Goal: Task Accomplishment & Management: Use online tool/utility

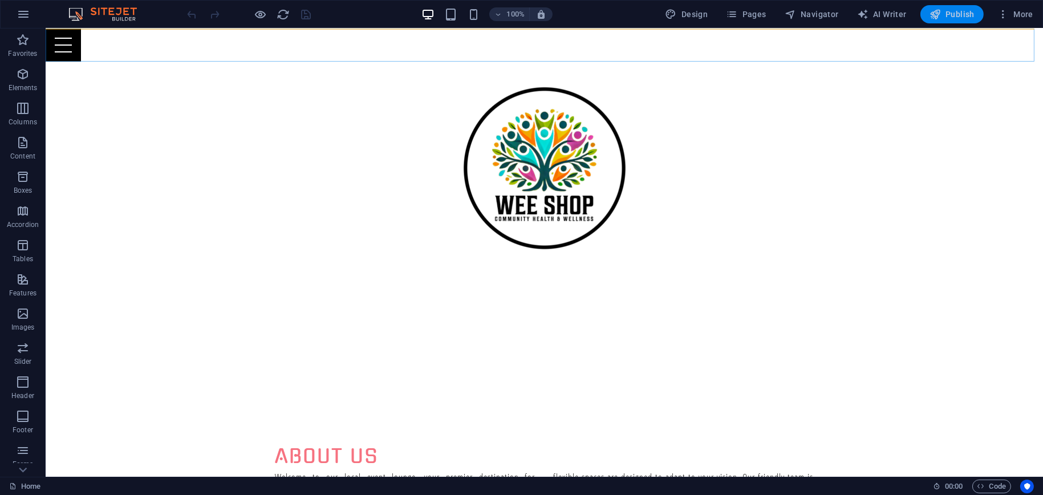
scroll to position [128, 0]
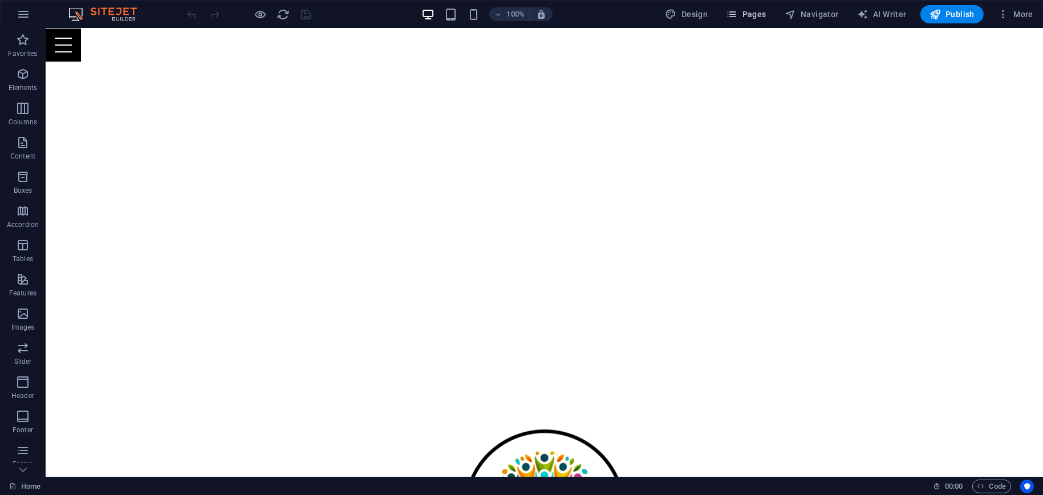
click at [749, 16] on span "Pages" at bounding box center [746, 14] width 40 height 11
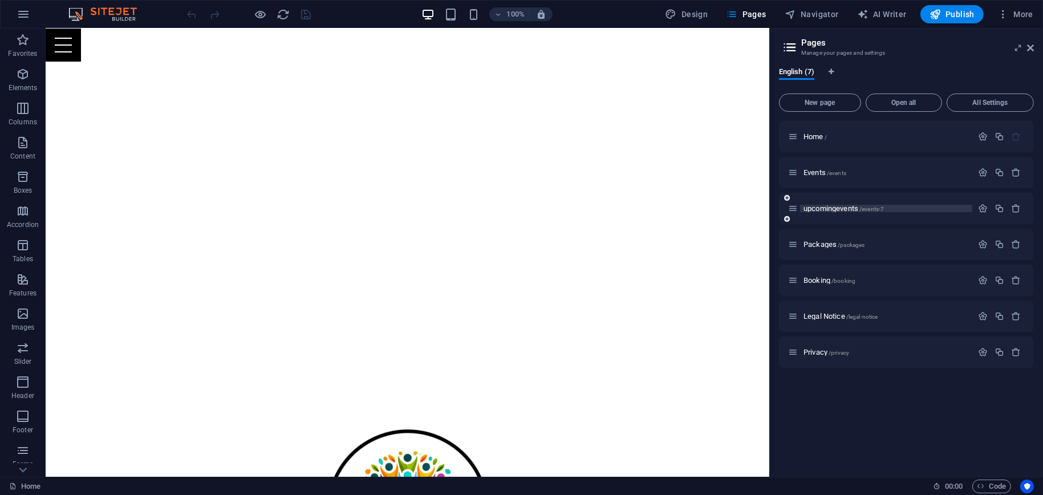
click at [824, 208] on span "upcomingevents /events-7" at bounding box center [844, 208] width 80 height 9
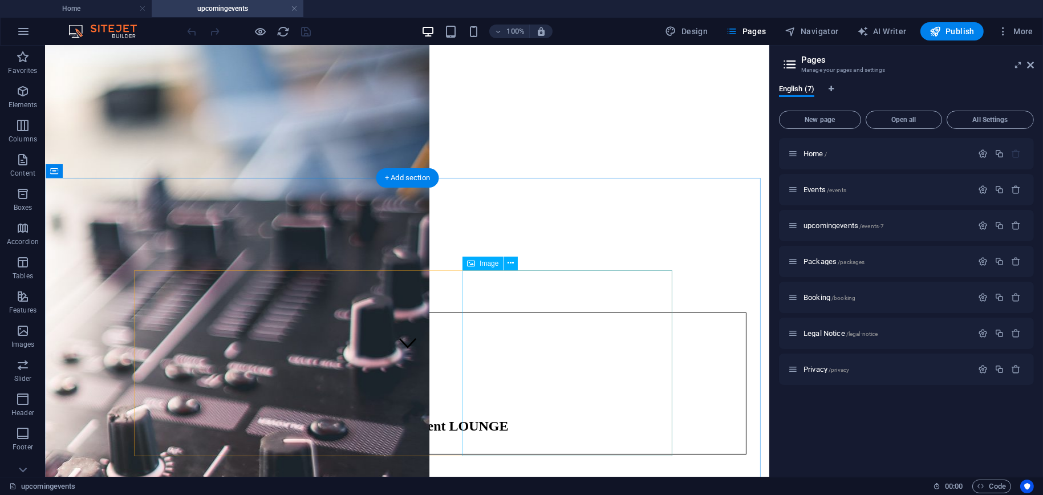
scroll to position [171, 0]
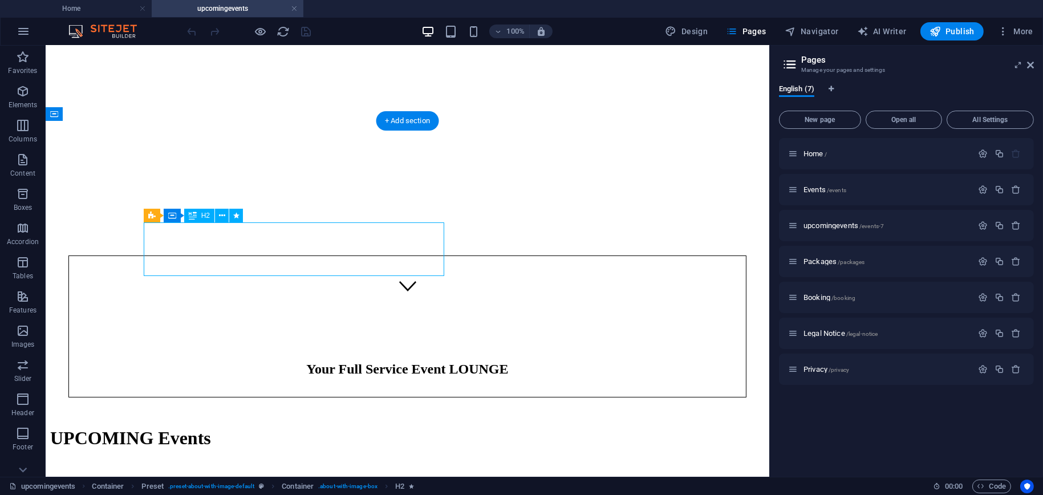
drag, startPoint x: 335, startPoint y: 265, endPoint x: 272, endPoint y: 250, distance: 65.5
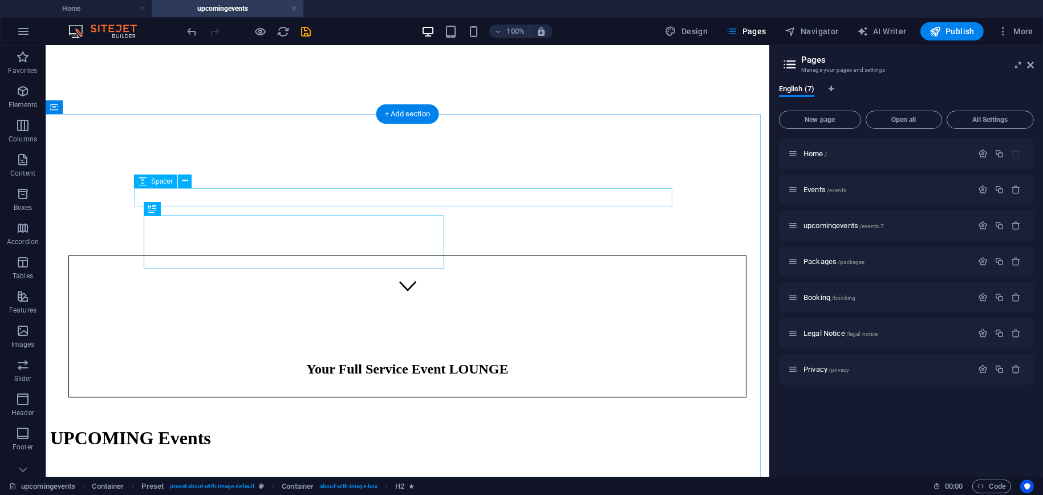
scroll to position [178, 0]
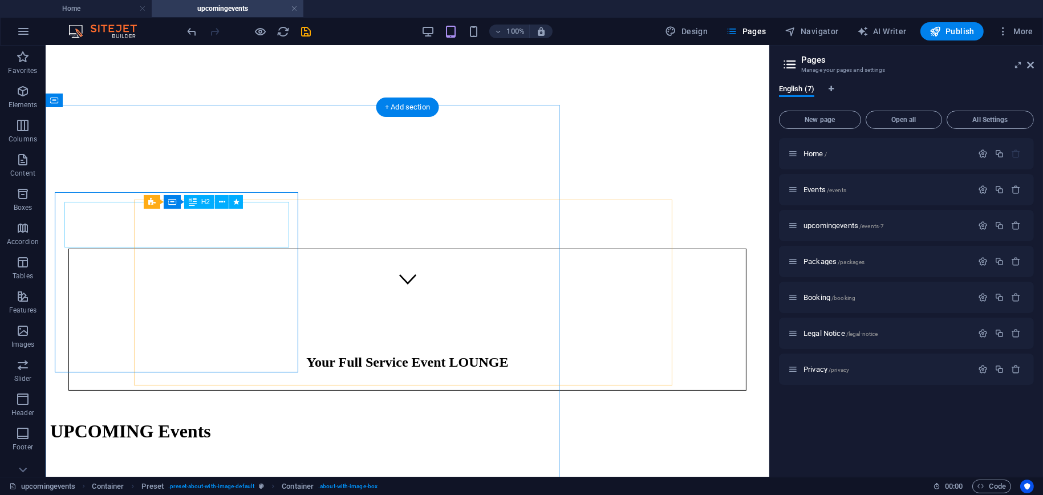
scroll to position [185, 0]
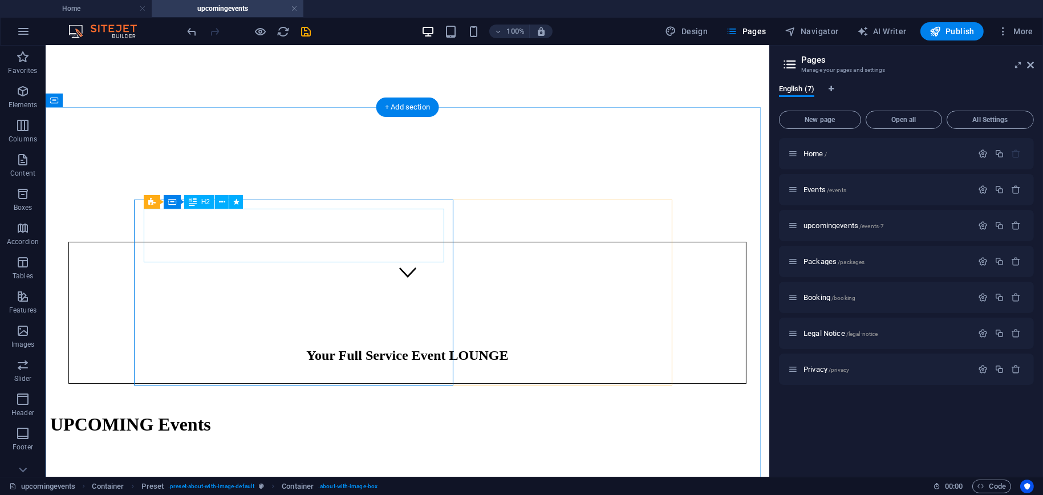
click at [268, 478] on div "Mind mondays" at bounding box center [407, 501] width 715 height 46
click at [196, 478] on div "Mind mondays" at bounding box center [407, 501] width 715 height 46
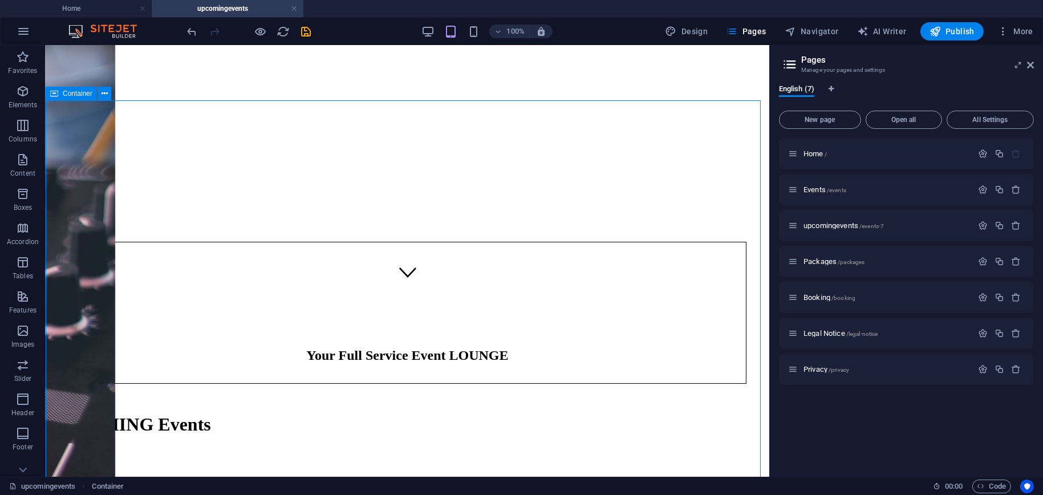
scroll to position [192, 0]
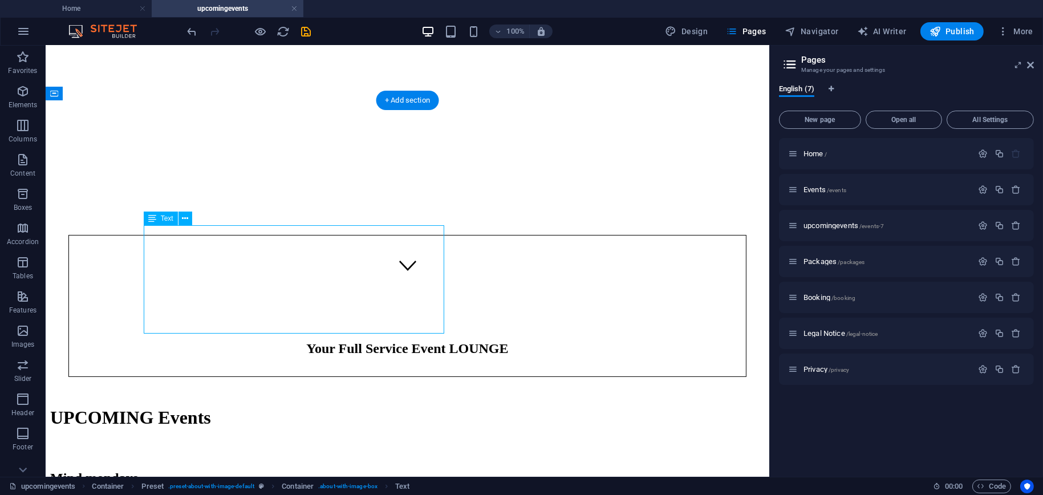
drag, startPoint x: 243, startPoint y: 234, endPoint x: 289, endPoint y: 280, distance: 65.0
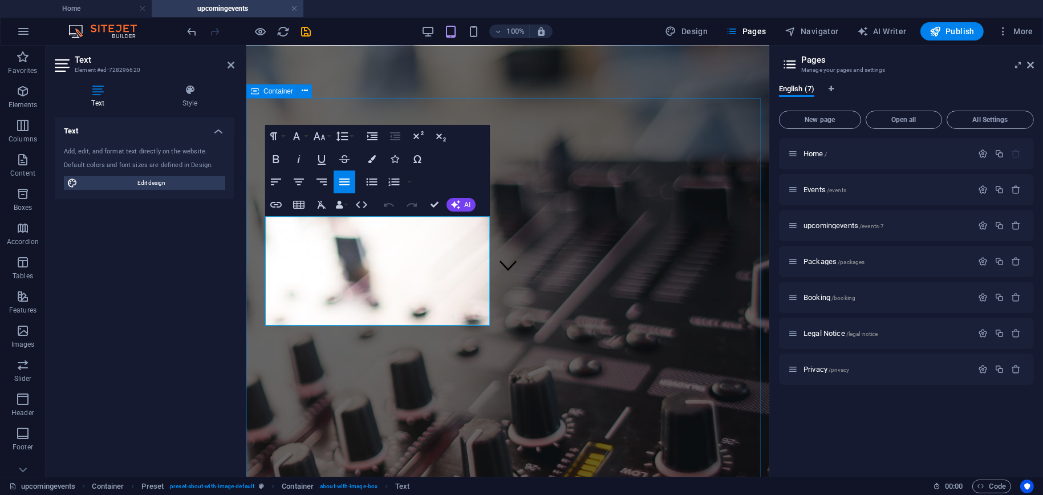
drag, startPoint x: 305, startPoint y: 240, endPoint x: 254, endPoint y: 221, distance: 54.5
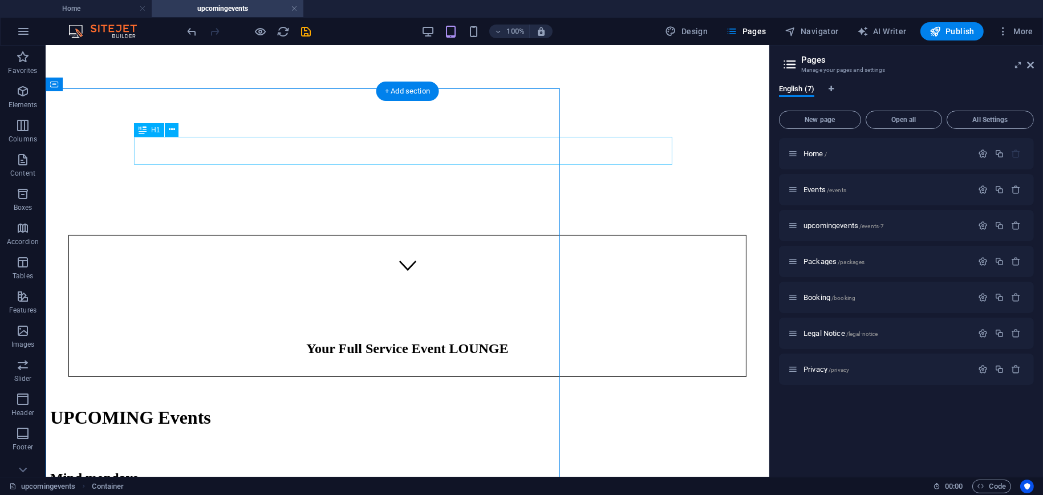
scroll to position [201, 0]
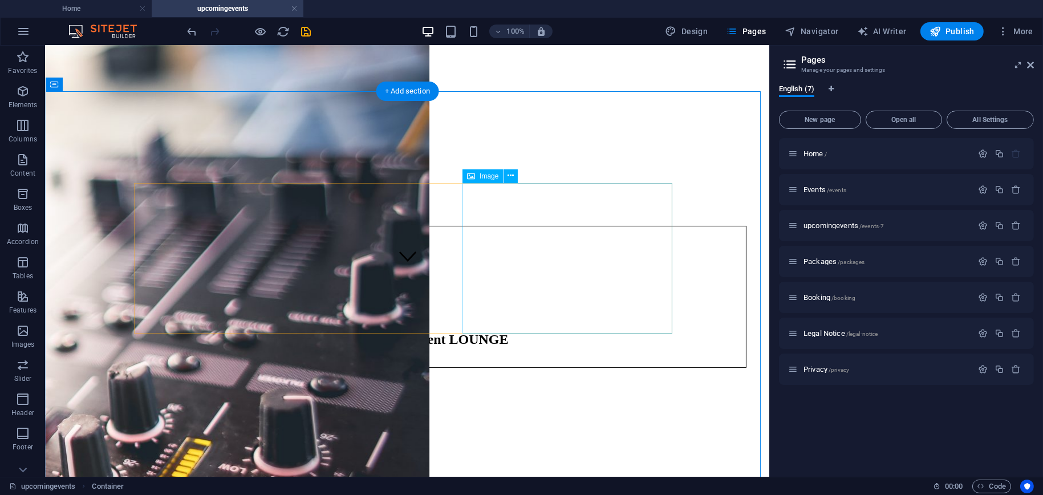
select select "%"
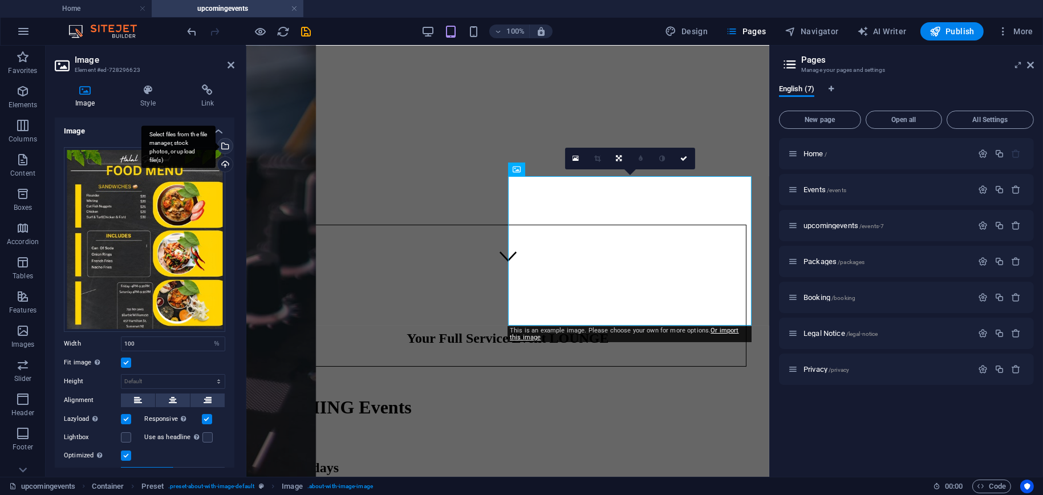
click at [225, 147] on div "Select files from the file manager, stock photos, or upload file(s)" at bounding box center [224, 147] width 17 height 17
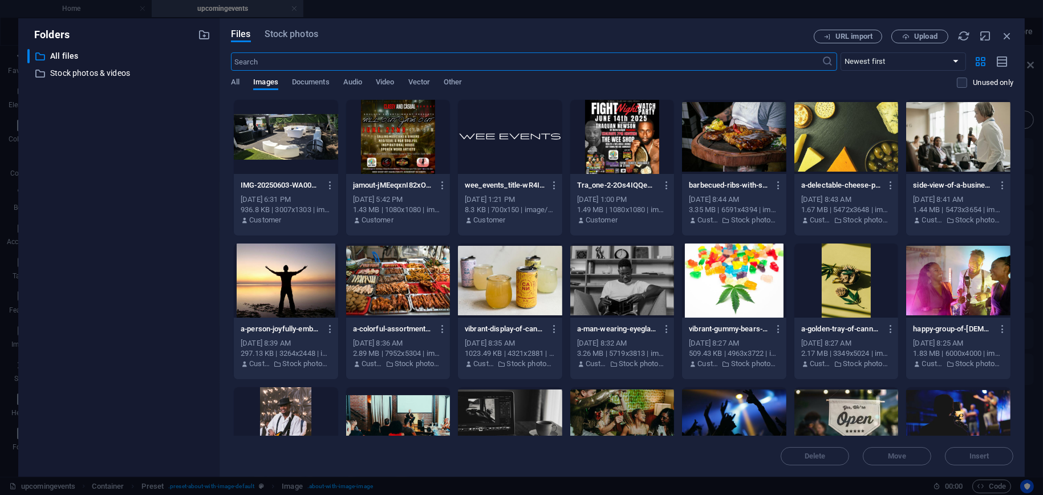
scroll to position [114, 0]
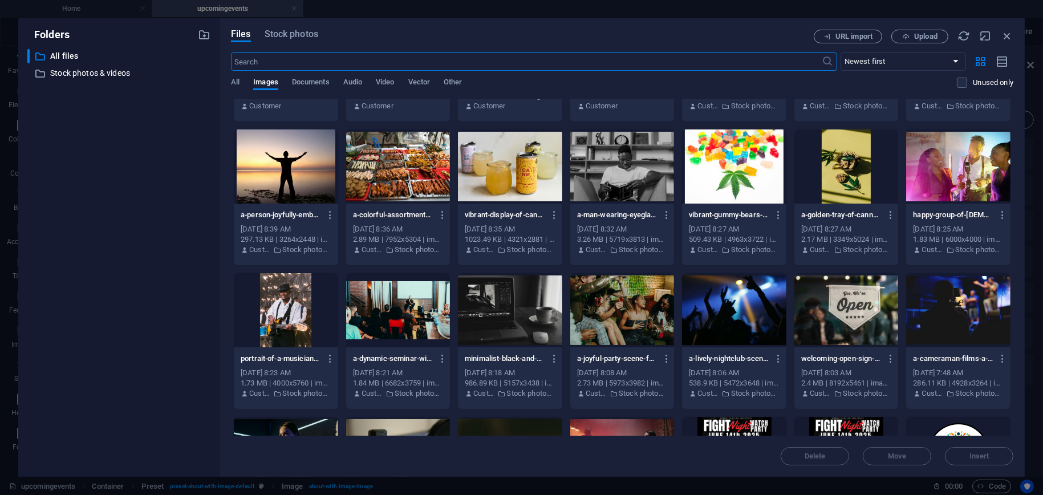
click at [513, 328] on div at bounding box center [510, 310] width 104 height 74
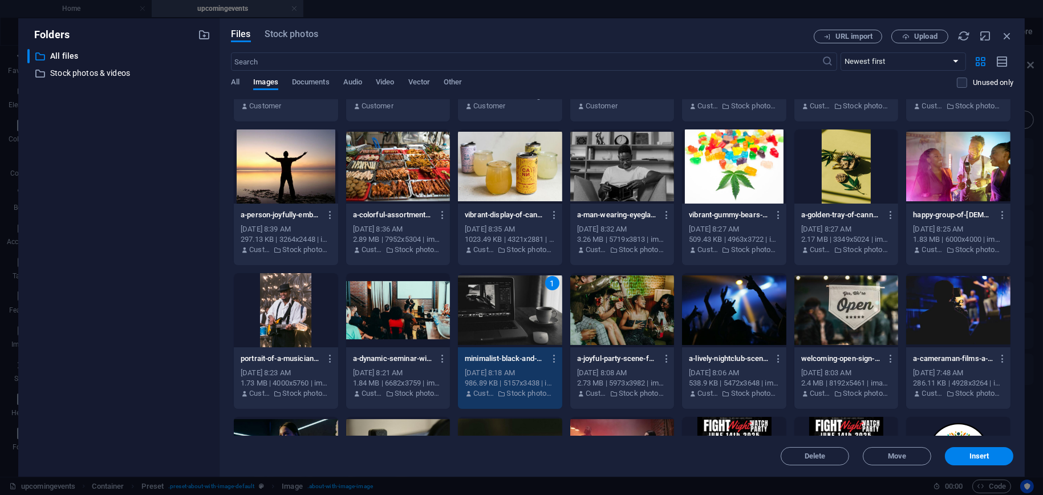
click at [976, 457] on span "Insert" at bounding box center [980, 456] width 20 height 7
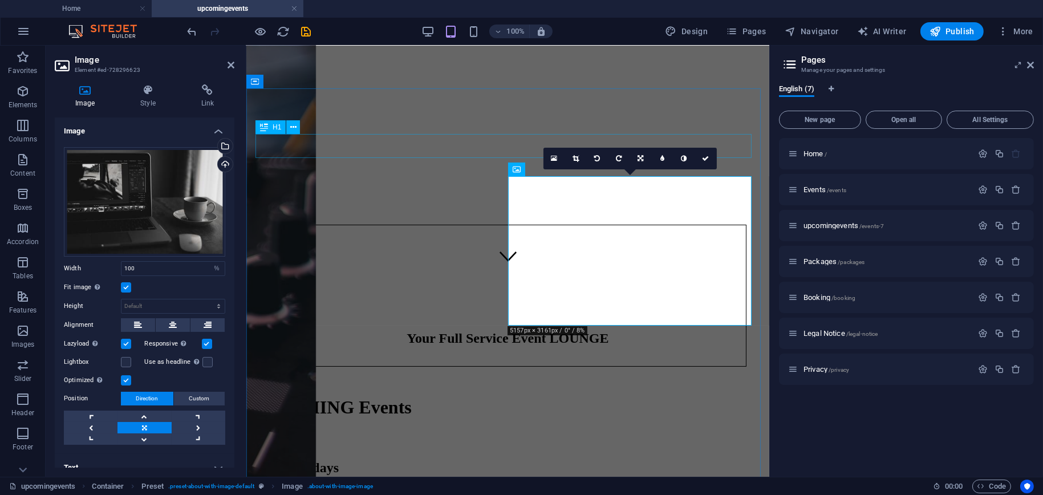
click at [459, 397] on div "UPCOMING Events" at bounding box center [507, 407] width 514 height 21
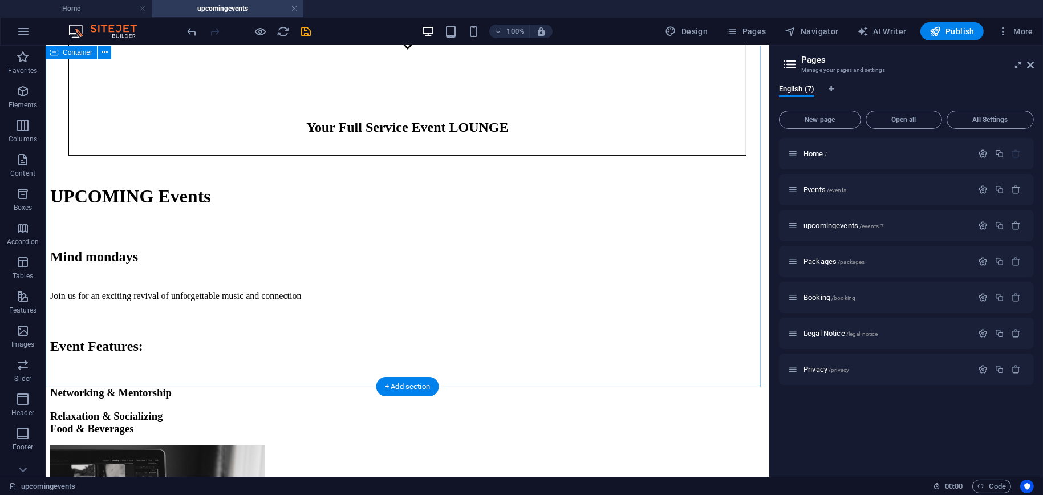
scroll to position [299, 0]
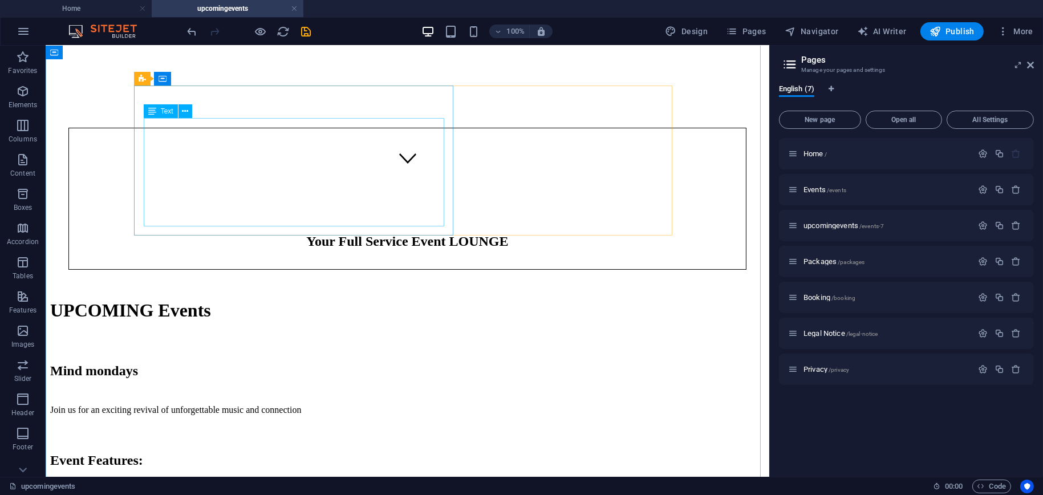
click at [243, 405] on div "Join us for an exciting revival of unforgettable music and connection Event Fea…" at bounding box center [407, 477] width 715 height 144
click at [244, 405] on div "Join us for an exciting revival of unforgettable music and connection Event Fea…" at bounding box center [407, 477] width 715 height 144
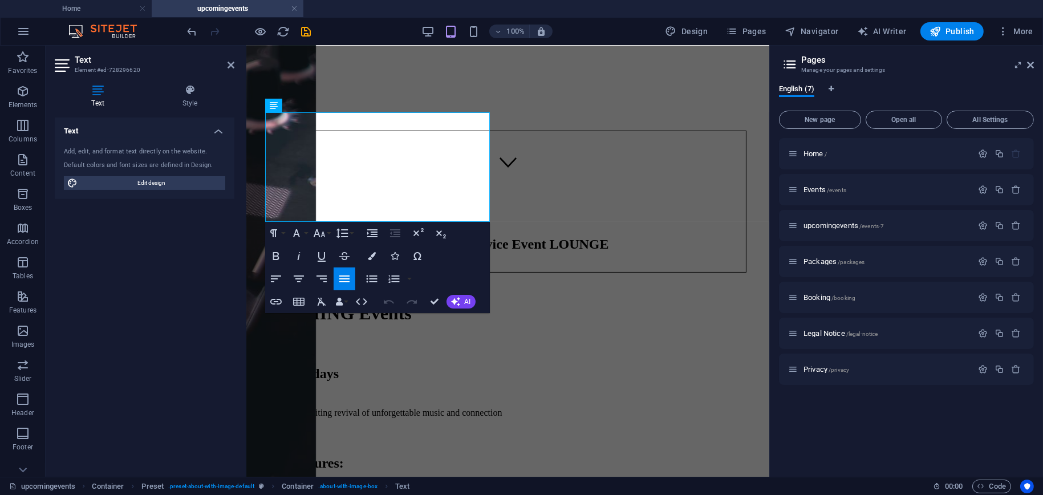
click at [191, 317] on div "Text Add, edit, and format text directly on the website. Default colors and fon…" at bounding box center [145, 293] width 180 height 350
click at [150, 376] on div "Text Add, edit, and format text directly on the website. Default colors and fon…" at bounding box center [145, 293] width 180 height 350
click at [304, 33] on icon "save" at bounding box center [306, 31] width 13 height 13
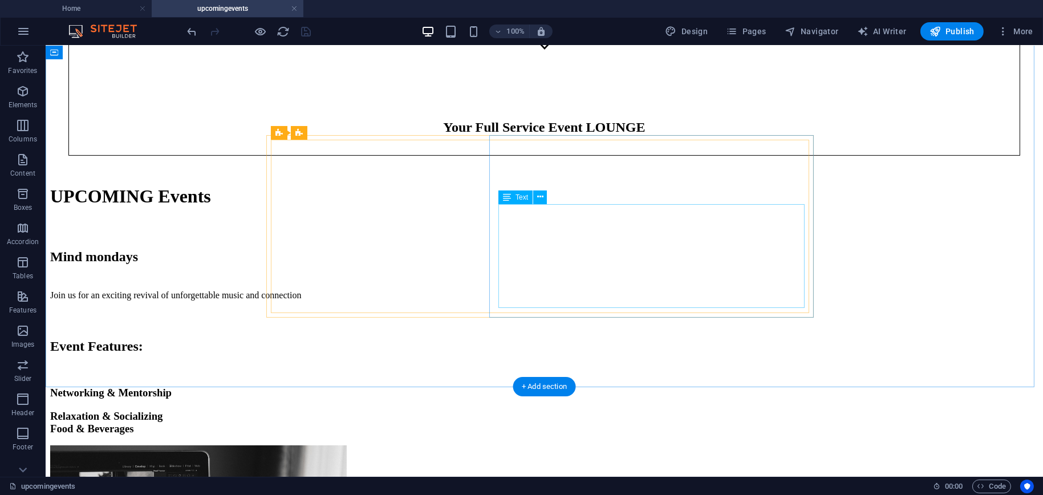
scroll to position [299, 0]
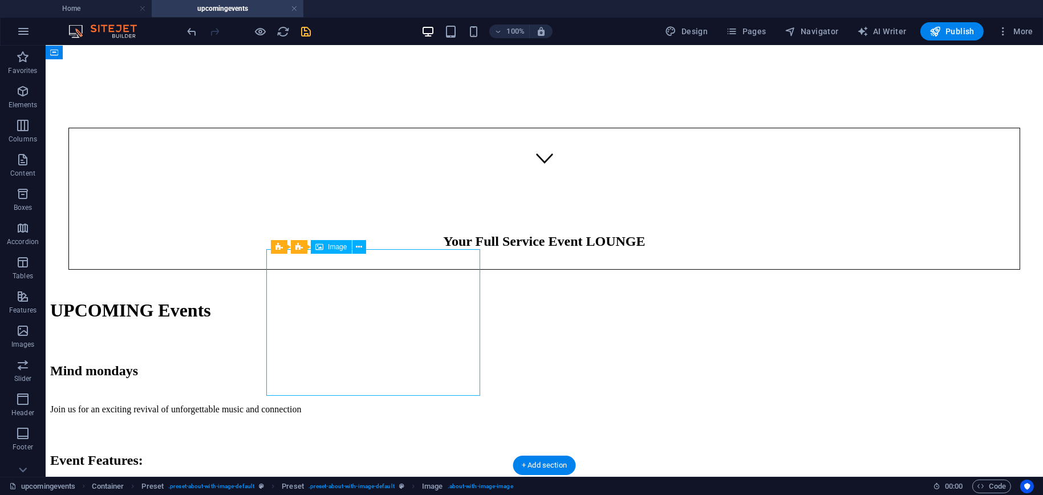
select select "%"
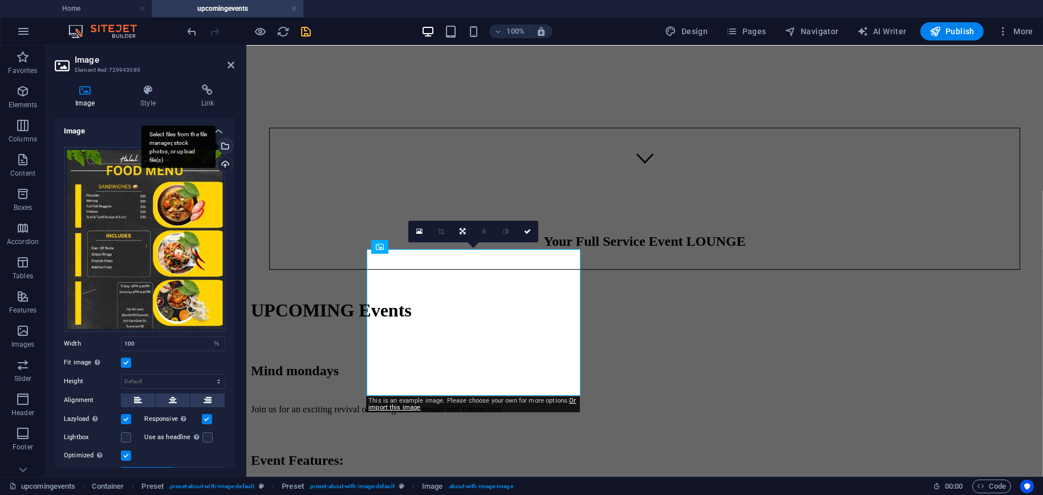
click at [229, 144] on div "Select files from the file manager, stock photos, or upload file(s)" at bounding box center [224, 147] width 17 height 17
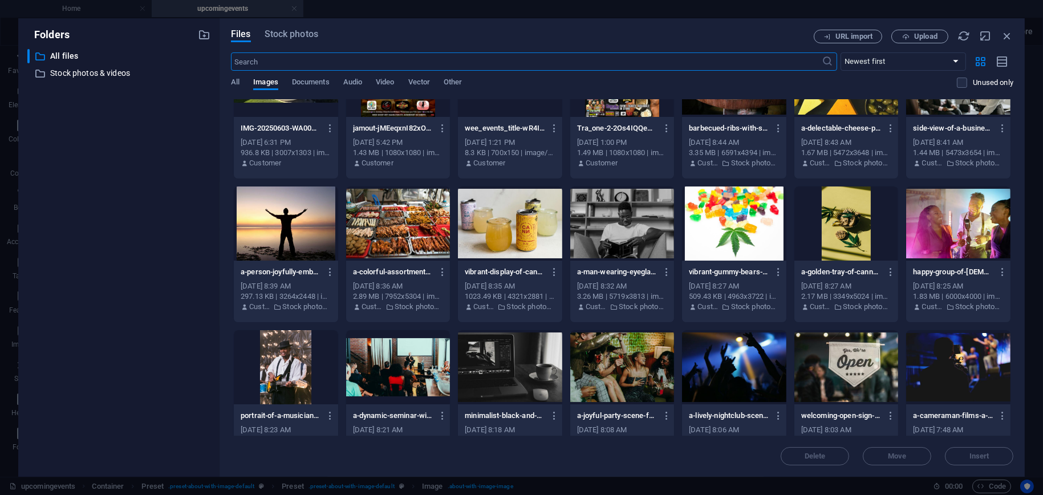
scroll to position [0, 0]
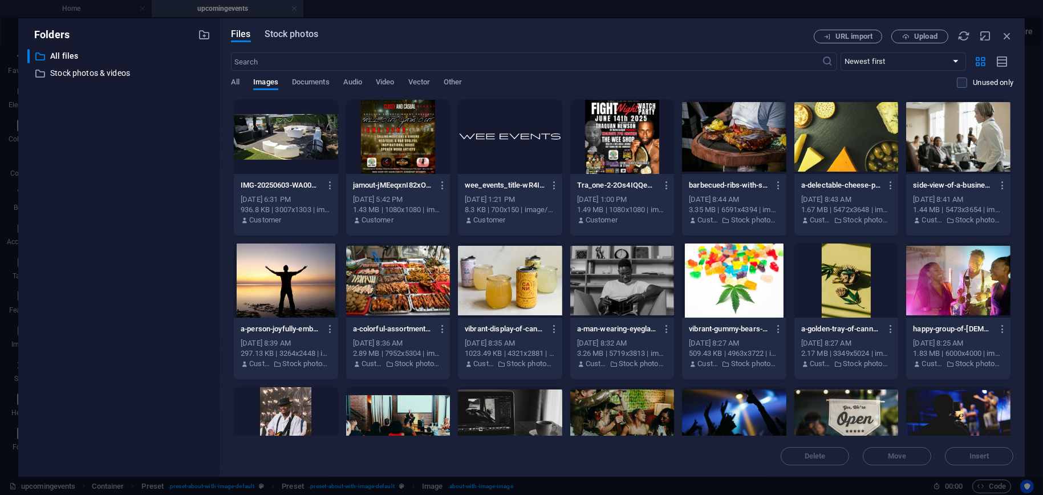
click at [286, 33] on span "Stock photos" at bounding box center [292, 34] width 54 height 14
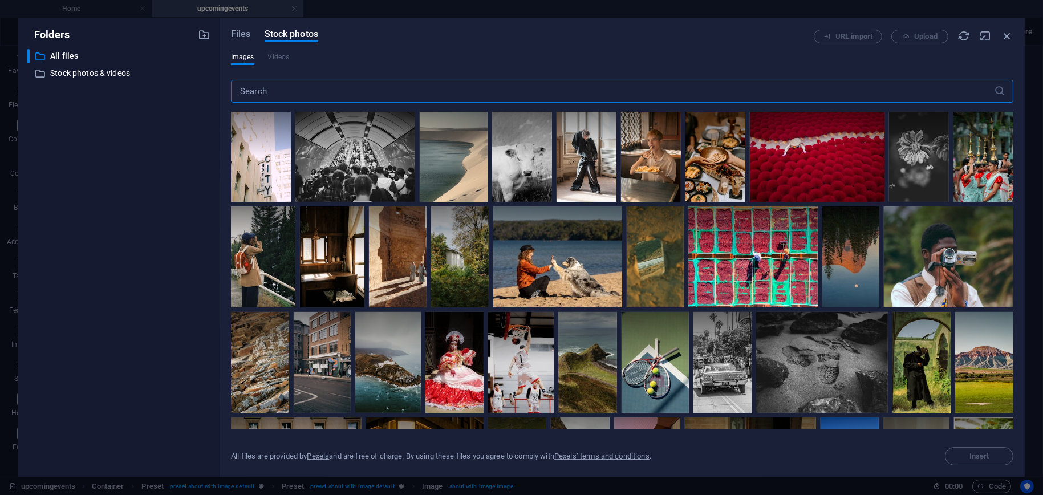
click at [317, 94] on input "text" at bounding box center [612, 91] width 763 height 23
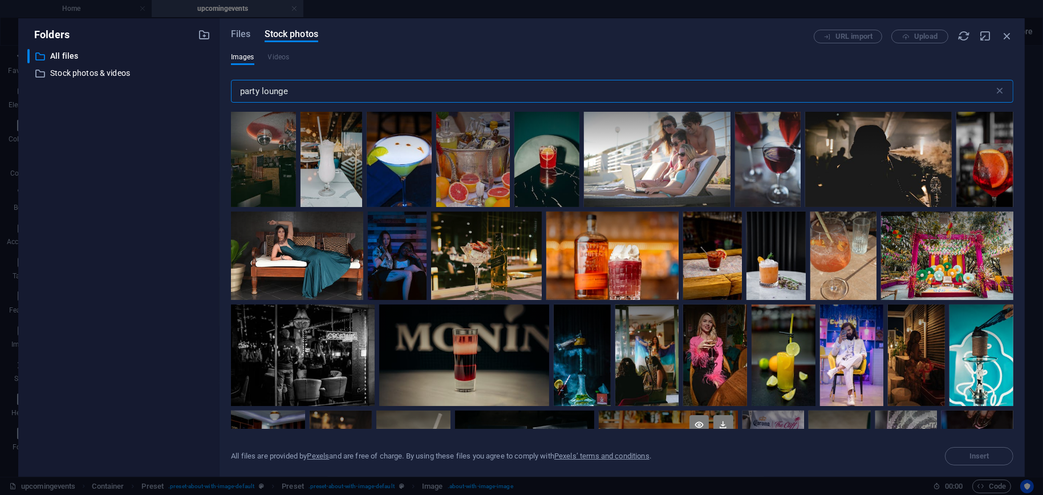
scroll to position [5608, 0]
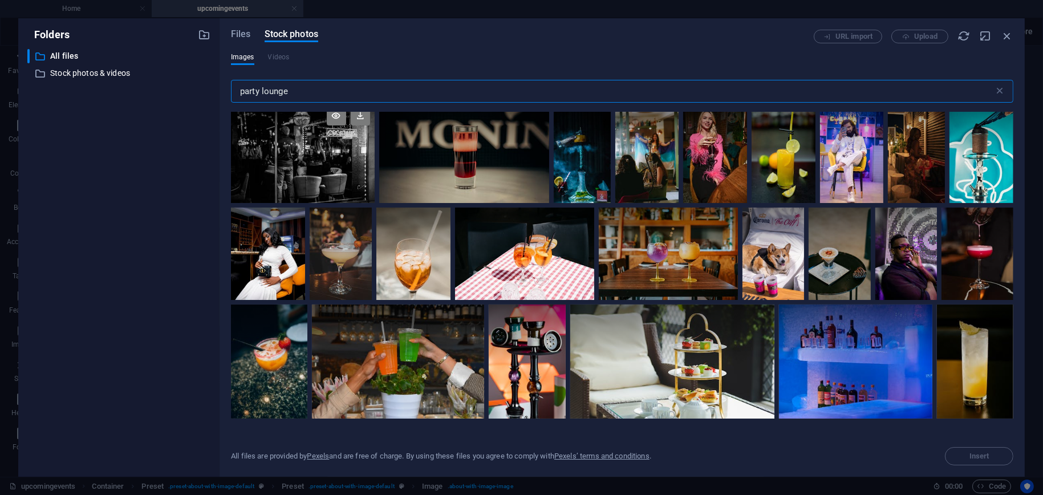
type input "party lounge"
click at [375, 203] on div at bounding box center [303, 152] width 144 height 101
click at [970, 452] on button "Insert" at bounding box center [979, 456] width 68 height 18
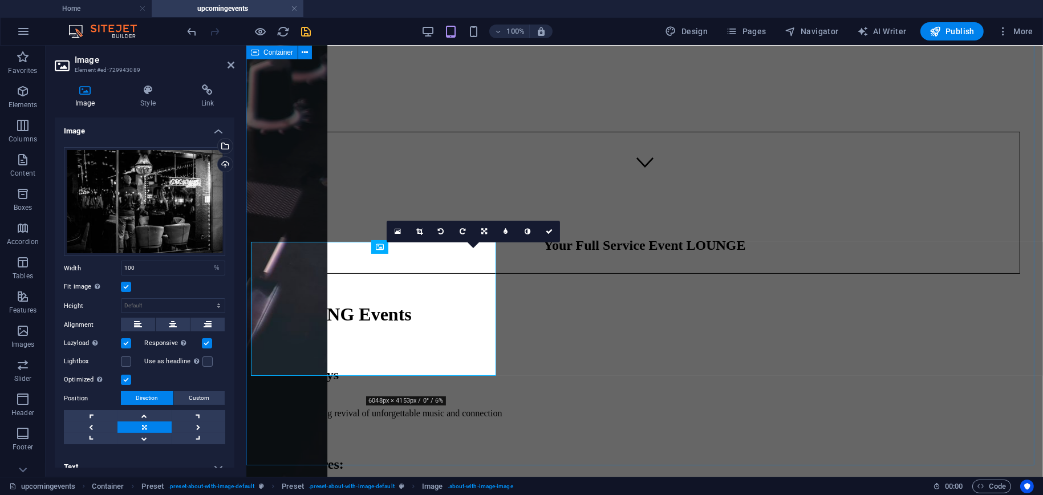
scroll to position [299, 0]
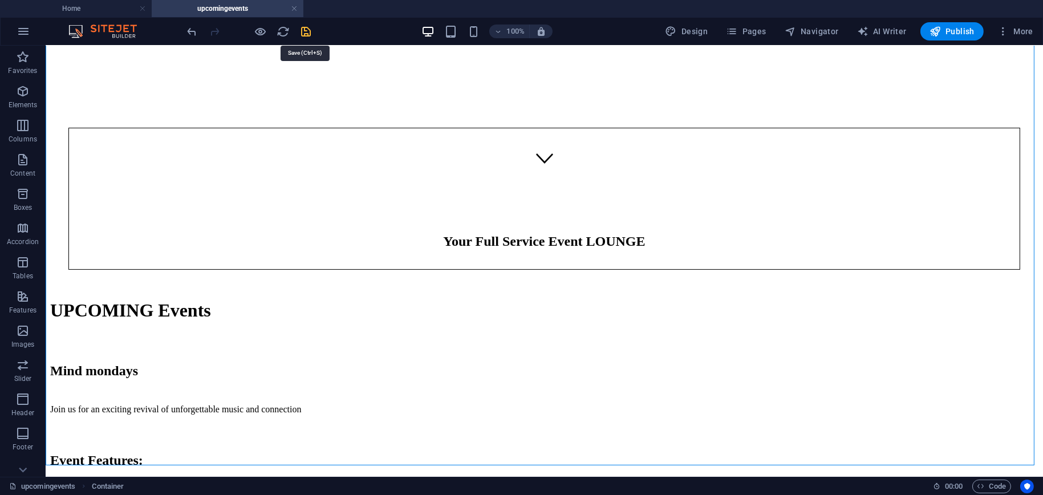
click at [309, 31] on icon "save" at bounding box center [306, 31] width 13 height 13
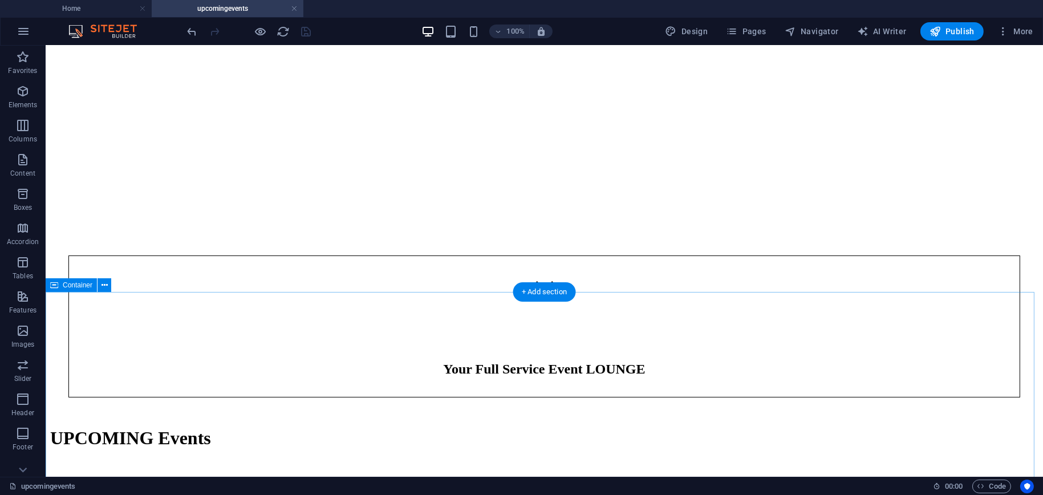
scroll to position [0, 0]
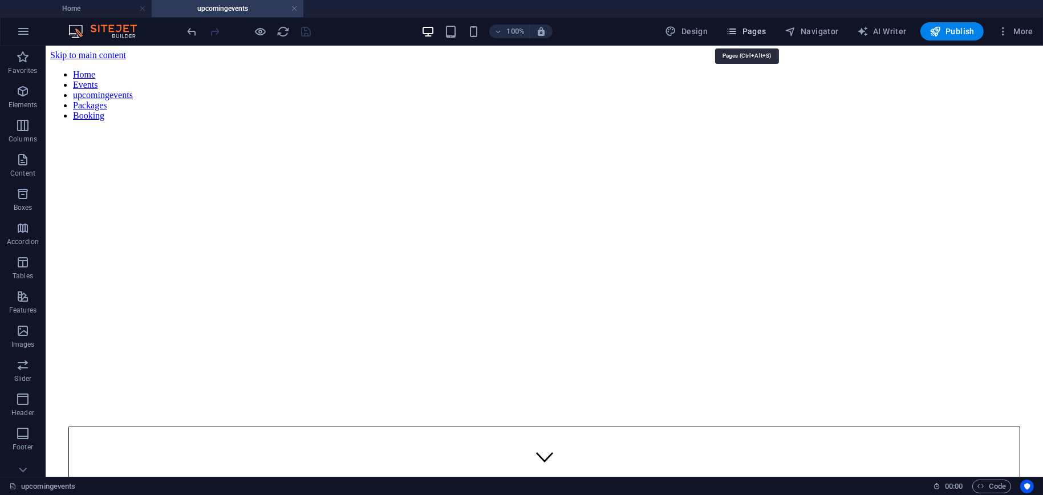
click at [749, 27] on span "Pages" at bounding box center [746, 31] width 40 height 11
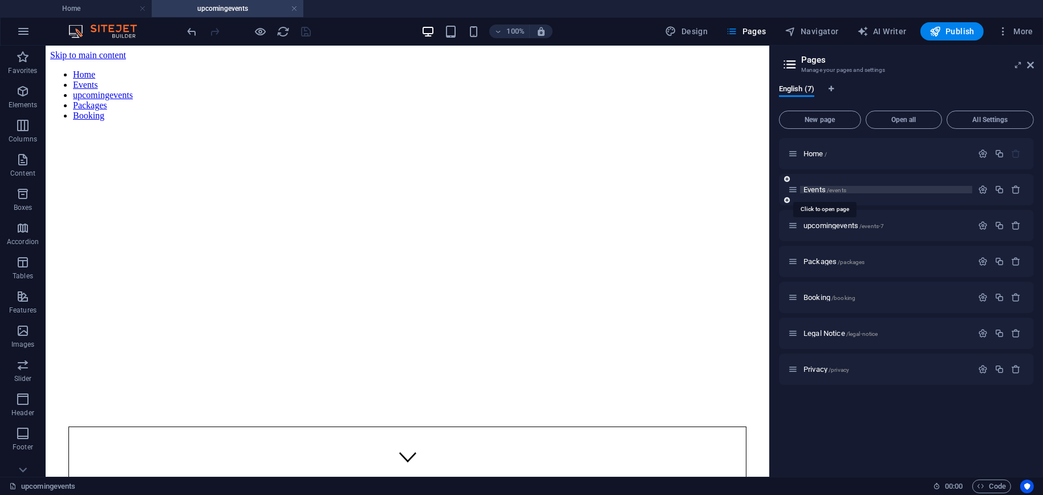
click at [815, 192] on span "Events /events" at bounding box center [825, 189] width 43 height 9
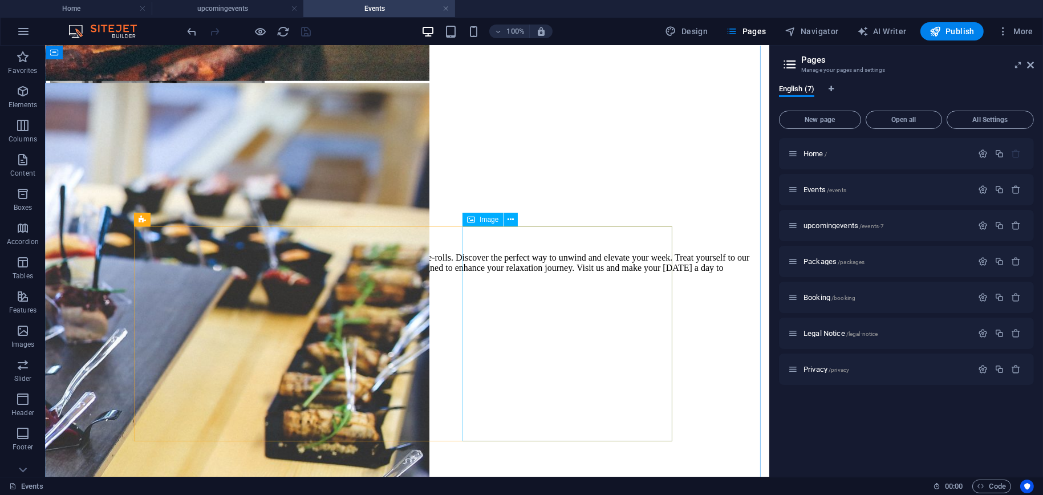
scroll to position [1280, 0]
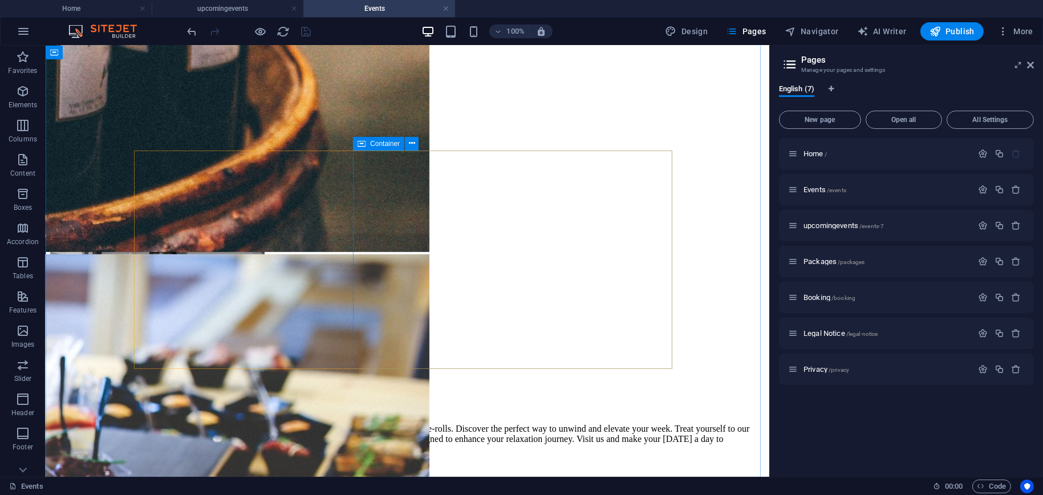
click at [354, 149] on div "Container" at bounding box center [378, 144] width 51 height 14
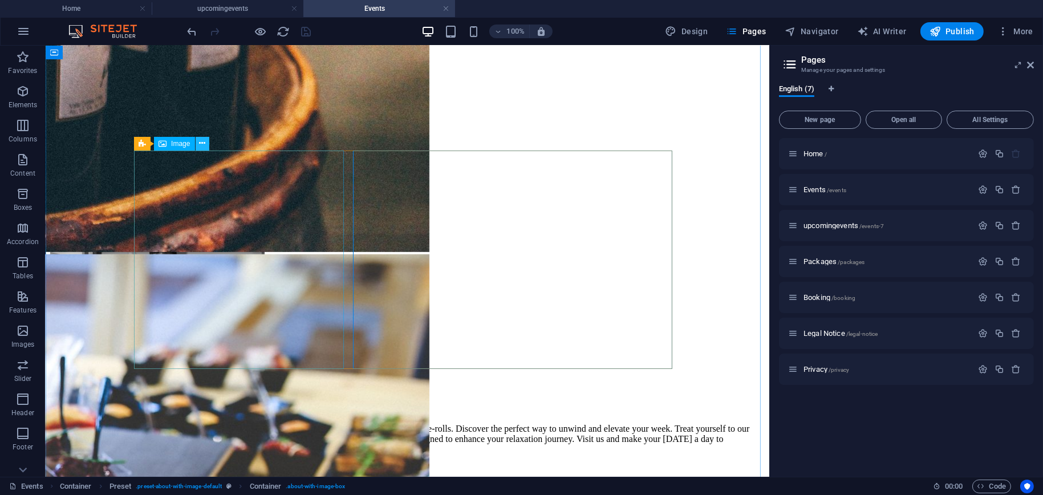
click at [202, 144] on icon at bounding box center [202, 143] width 6 height 12
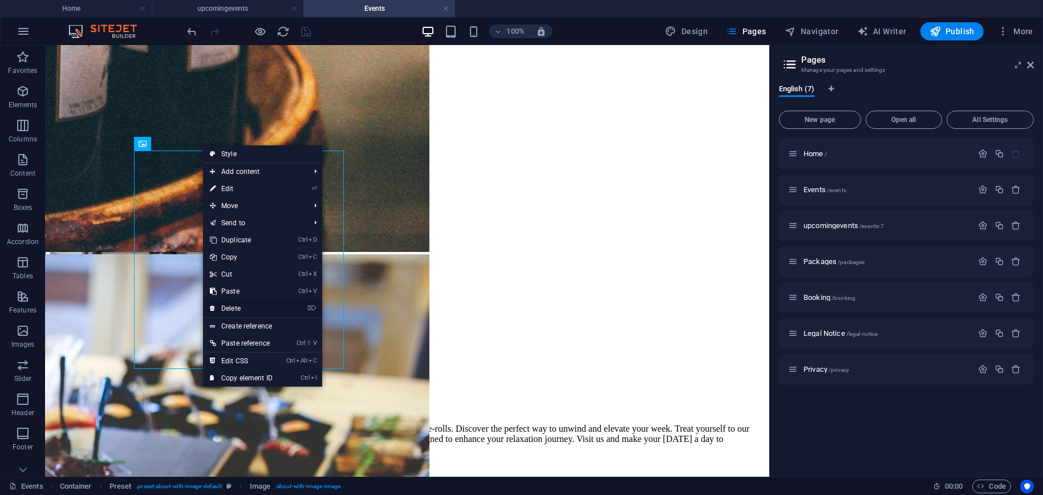
click at [252, 308] on link "⌦ Delete" at bounding box center [241, 308] width 76 height 17
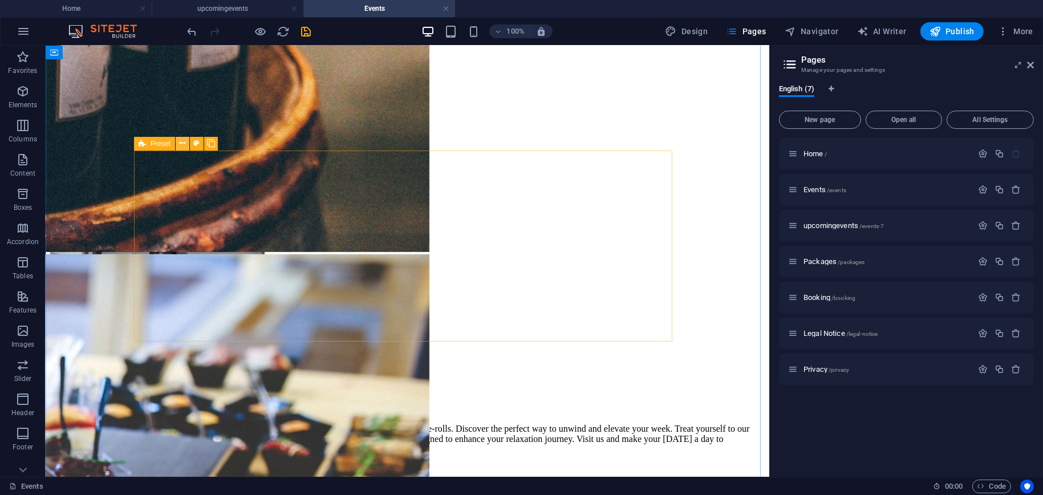
click at [186, 142] on button at bounding box center [183, 144] width 14 height 14
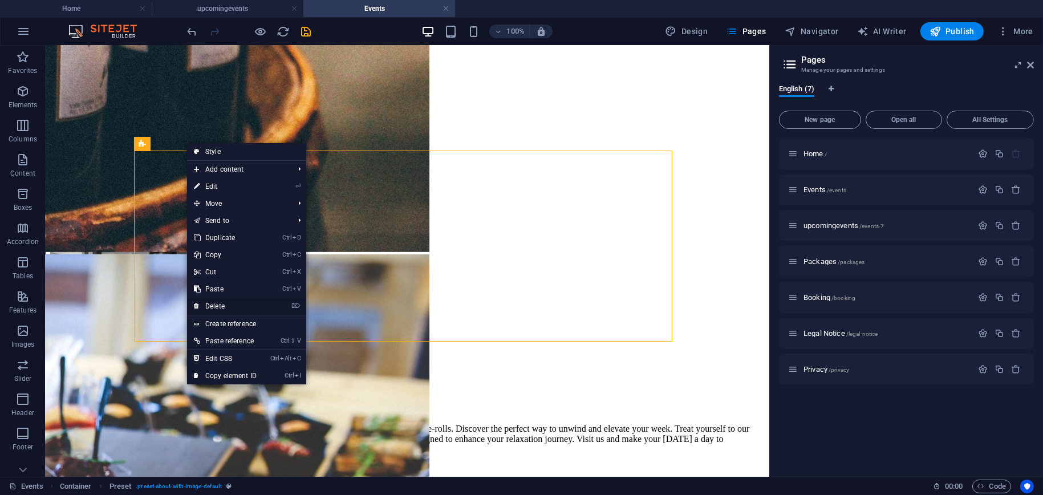
click at [236, 306] on link "⌦ Delete" at bounding box center [225, 306] width 76 height 17
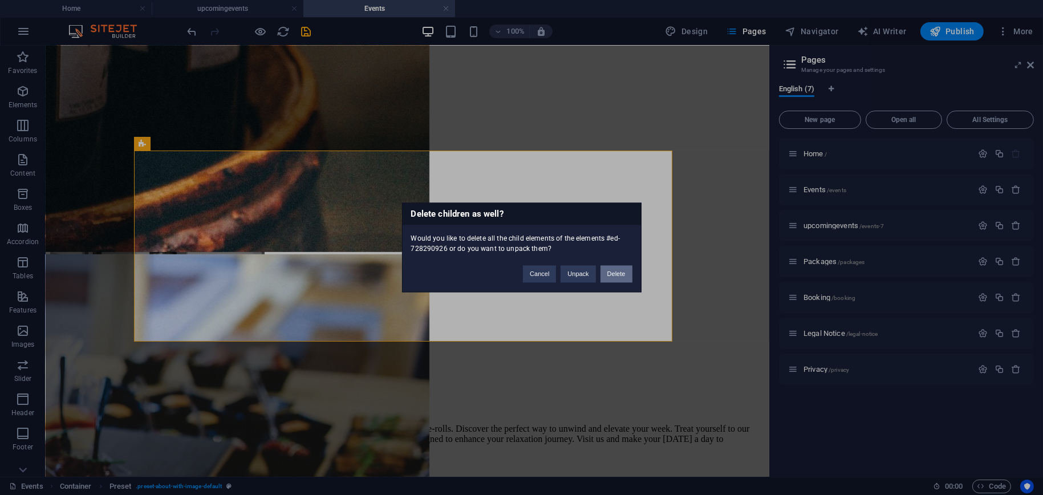
click at [608, 274] on button "Delete" at bounding box center [617, 274] width 32 height 17
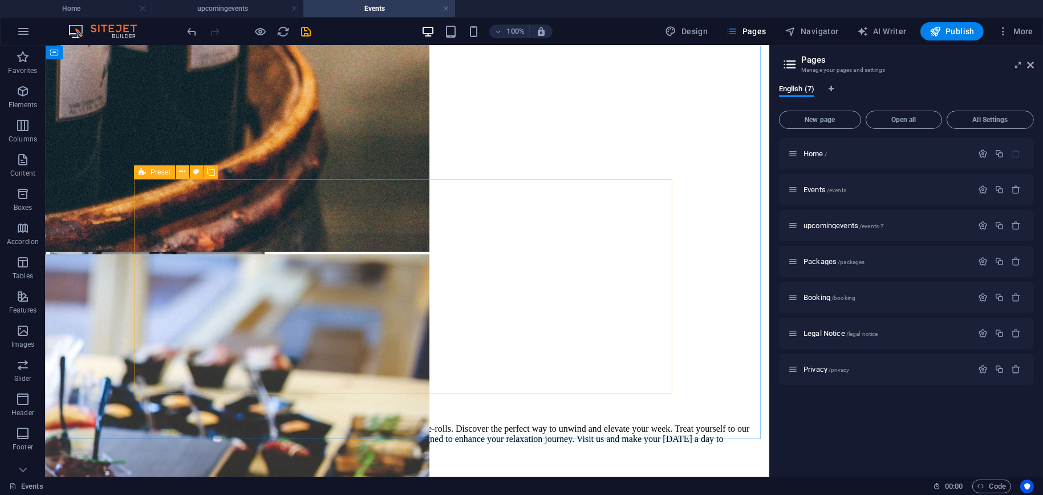
click at [183, 171] on icon at bounding box center [182, 172] width 6 height 12
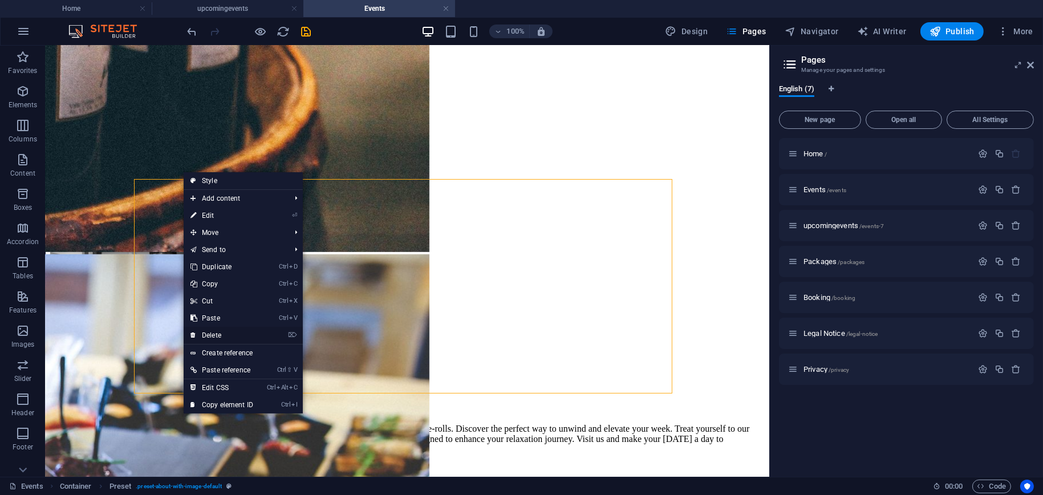
click at [215, 331] on link "⌦ Delete" at bounding box center [222, 335] width 76 height 17
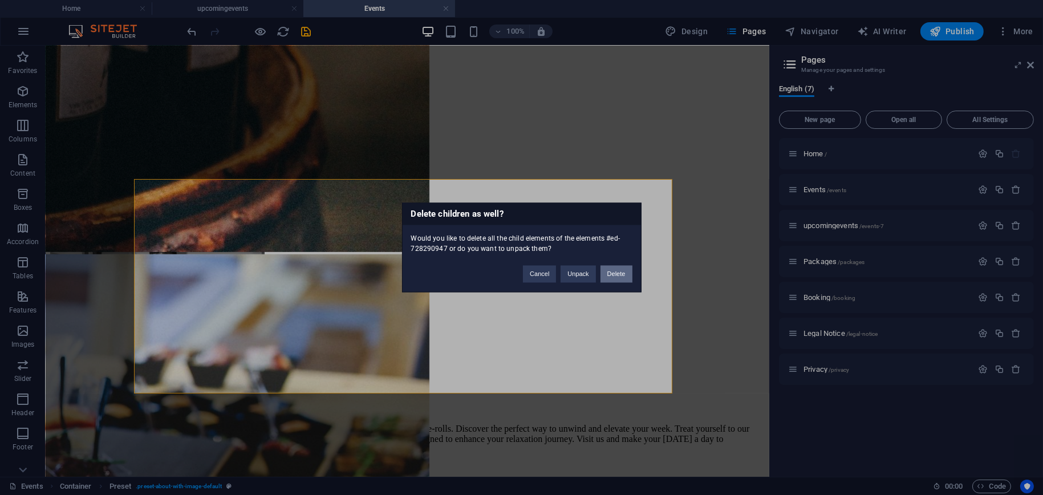
click at [622, 274] on button "Delete" at bounding box center [617, 274] width 32 height 17
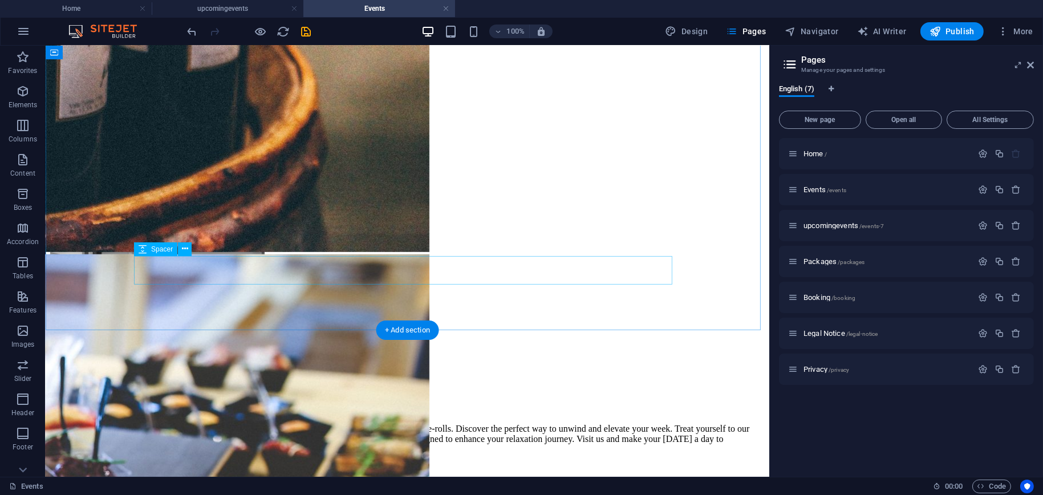
scroll to position [1175, 0]
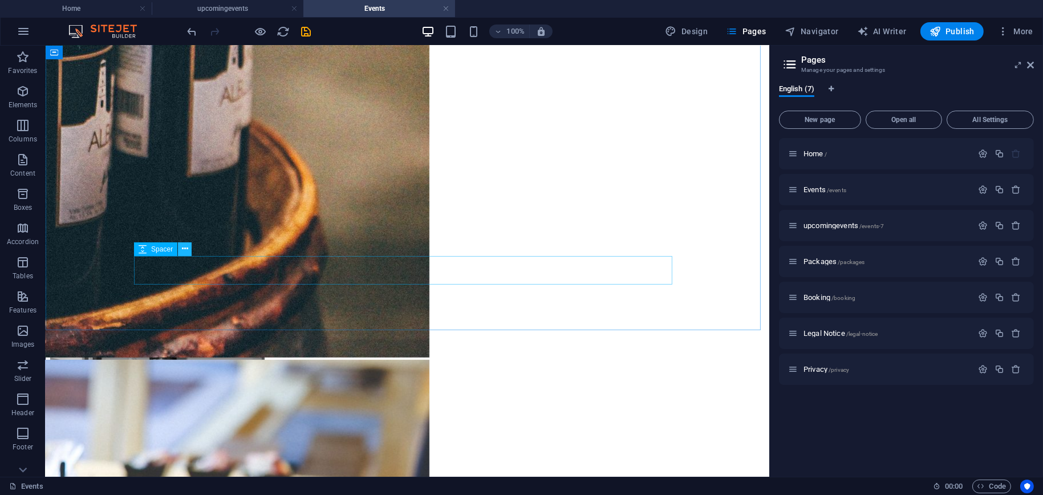
click at [189, 251] on button at bounding box center [185, 249] width 14 height 14
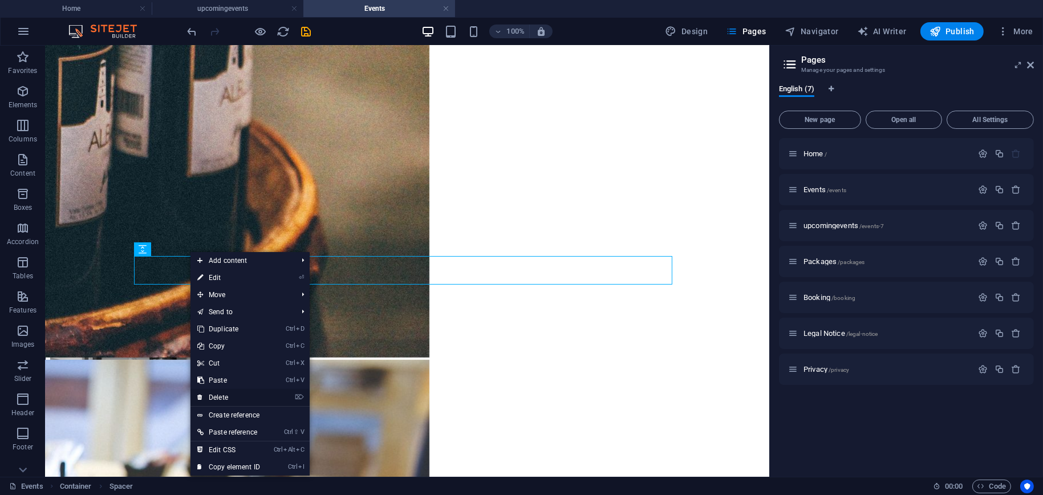
click at [234, 402] on link "⌦ Delete" at bounding box center [229, 397] width 76 height 17
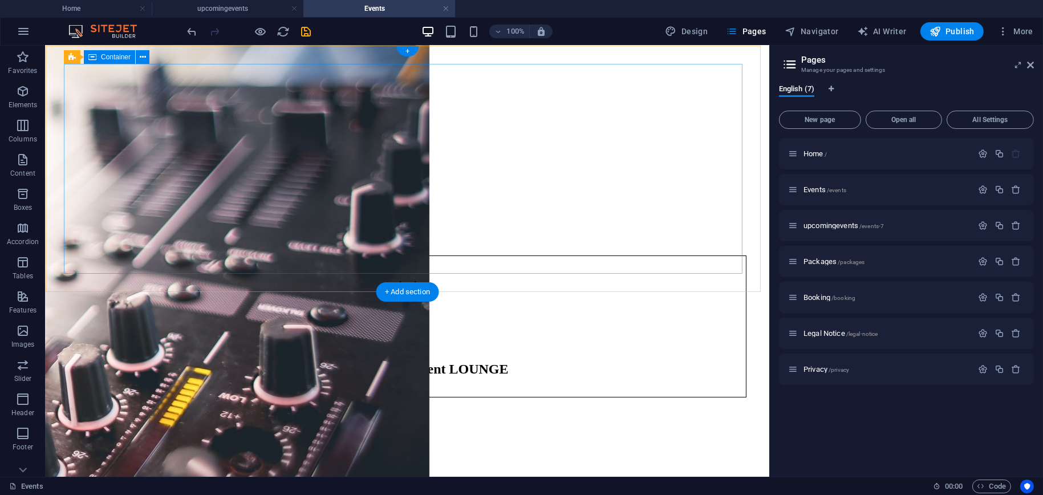
scroll to position [0, 0]
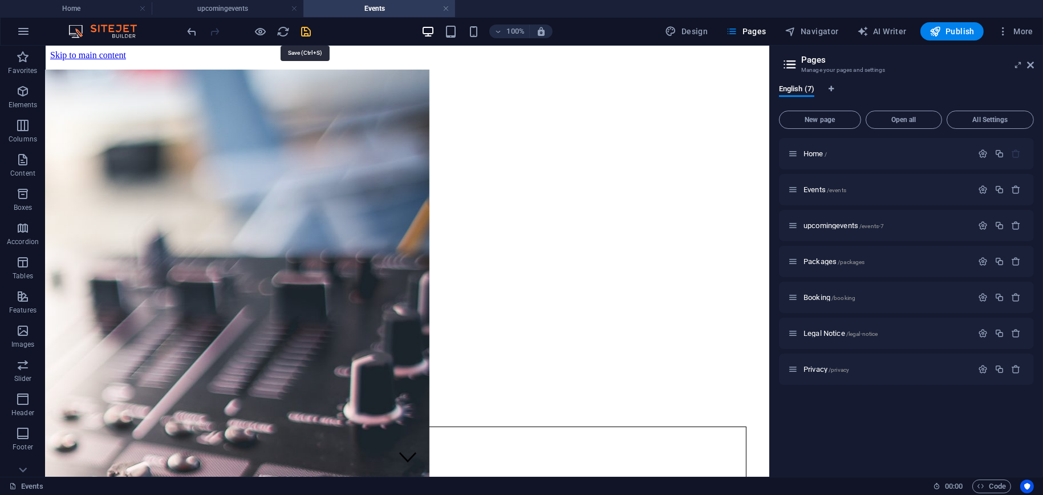
click at [307, 32] on icon "save" at bounding box center [306, 31] width 13 height 13
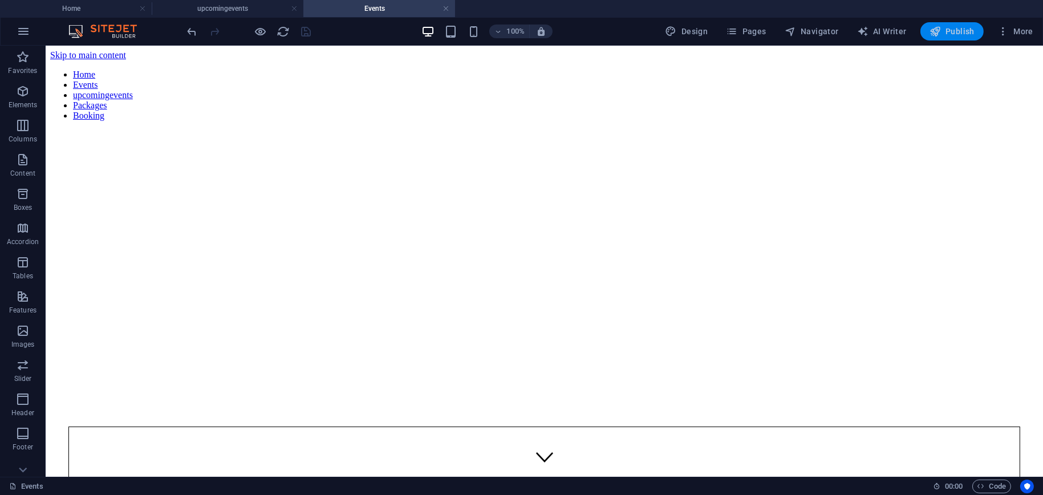
click at [955, 31] on span "Publish" at bounding box center [952, 31] width 45 height 11
